Goal: Task Accomplishment & Management: Use online tool/utility

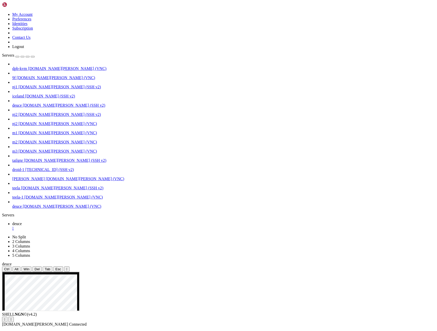
click at [6, 213] on div "Servers" at bounding box center [218, 215] width 433 height 5
click at [22, 103] on span "deuce" at bounding box center [16, 105] width 9 height 4
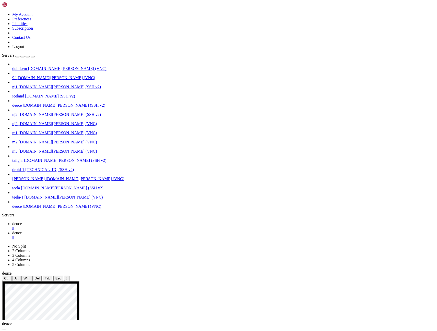
click at [33, 57] on icon "button" at bounding box center [33, 57] width 0 height 0
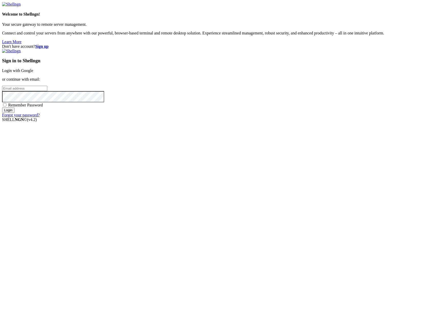
click at [33, 73] on link "Login with Google" at bounding box center [17, 70] width 31 height 4
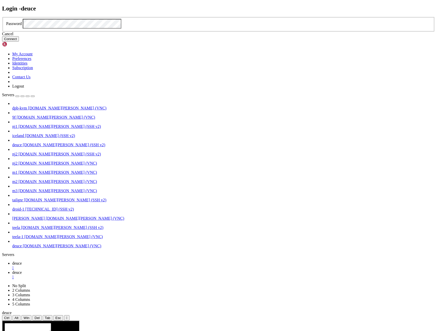
click button "Connect" at bounding box center [10, 38] width 17 height 5
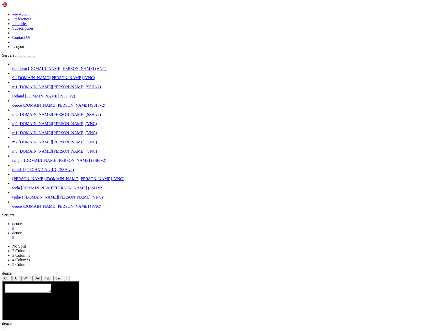
click at [22, 222] on span "deuce" at bounding box center [16, 224] width 9 height 4
click at [22, 231] on span "deuce" at bounding box center [16, 233] width 9 height 4
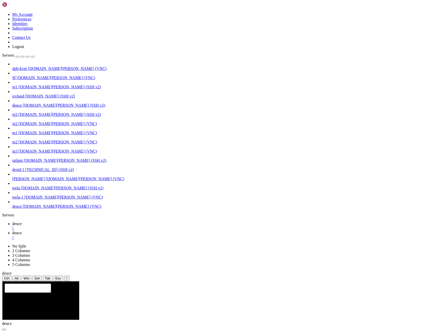
click at [116, 236] on div "" at bounding box center [223, 238] width 423 height 5
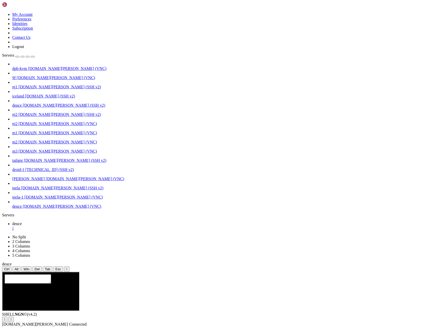
click at [25, 103] on span "[DOMAIN_NAME][PERSON_NAME] (SSH v2)" at bounding box center [64, 105] width 83 height 4
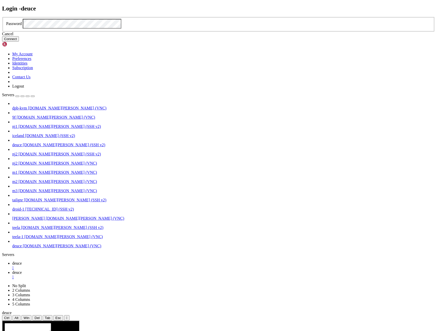
click button "Connect" at bounding box center [10, 38] width 17 height 5
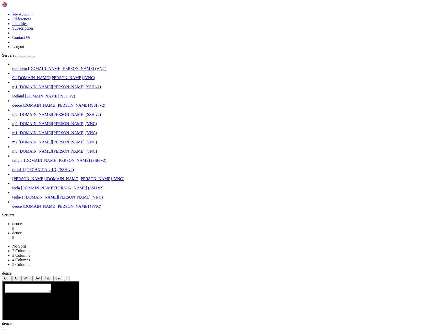
click at [115, 236] on div "" at bounding box center [223, 238] width 423 height 5
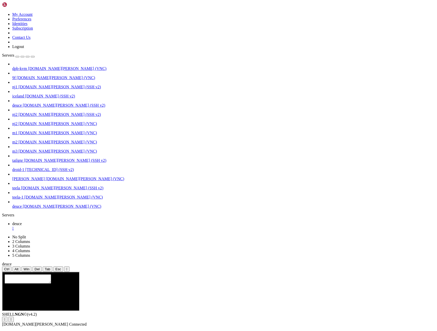
click at [22, 222] on span "deuce" at bounding box center [16, 224] width 9 height 4
click at [77, 274] on div at bounding box center [40, 274] width 73 height 0
click at [33, 57] on icon "button" at bounding box center [33, 57] width 0 height 0
click at [29, 226] on div "" at bounding box center [223, 228] width 423 height 5
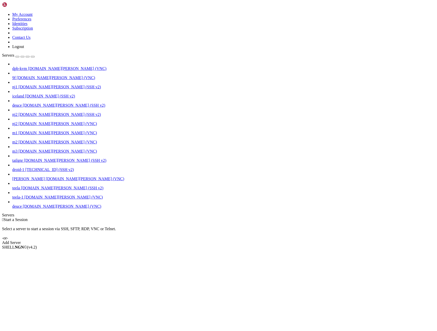
click at [5, 213] on div "Servers" at bounding box center [218, 215] width 433 height 5
click at [22, 209] on span "deuce" at bounding box center [16, 206] width 9 height 4
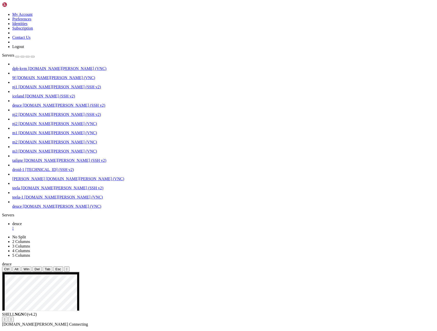
click at [33, 57] on icon "button" at bounding box center [33, 57] width 0 height 0
drag, startPoint x: 4, startPoint y: 318, endPoint x: 6, endPoint y: 331, distance: 13.0
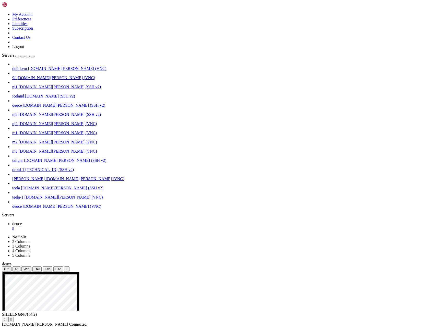
drag, startPoint x: 18, startPoint y: 317, endPoint x: 23, endPoint y: 359, distance: 42.5
drag, startPoint x: 15, startPoint y: 319, endPoint x: 18, endPoint y: 344, distance: 25.5
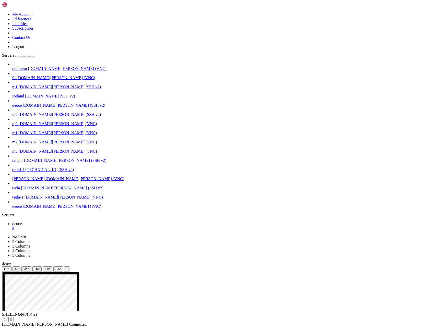
drag, startPoint x: 15, startPoint y: 319, endPoint x: 19, endPoint y: 354, distance: 35.2
